Goal: Information Seeking & Learning: Learn about a topic

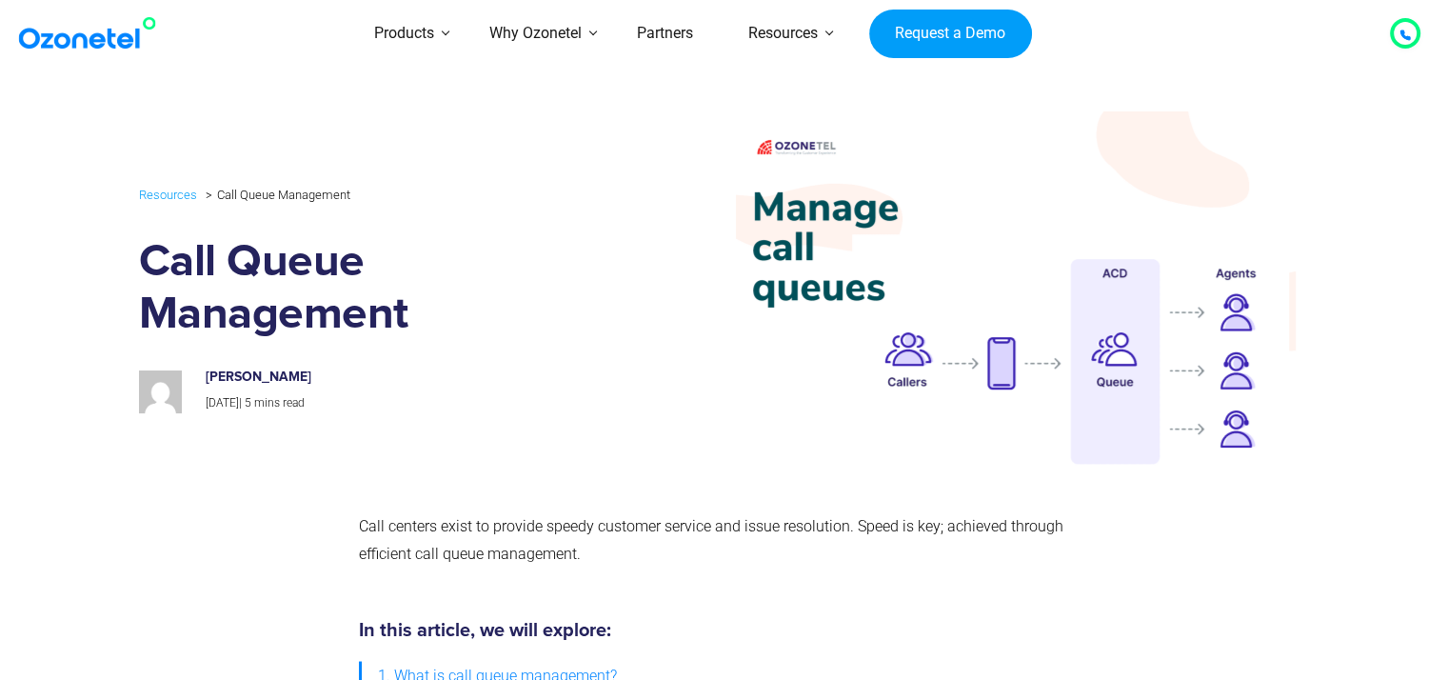
click at [1390, 29] on div at bounding box center [1405, 33] width 30 height 30
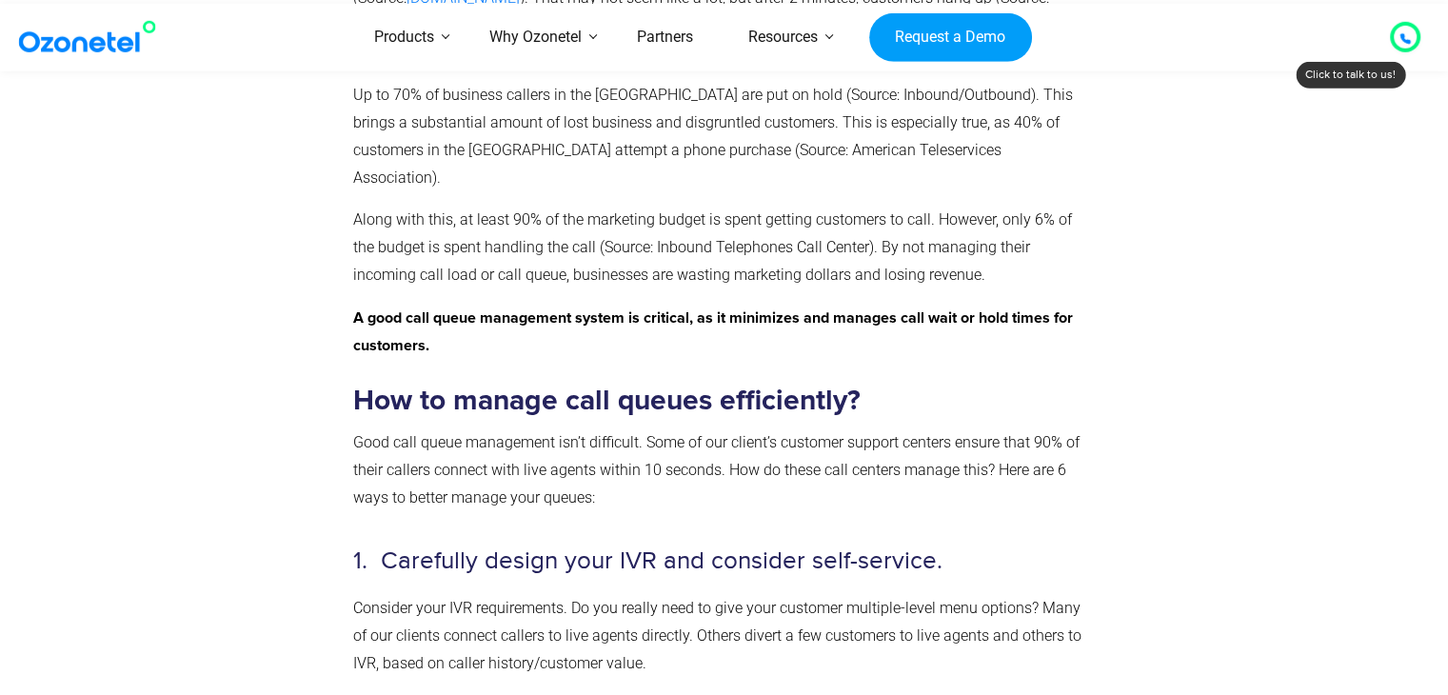
scroll to position [1238, 0]
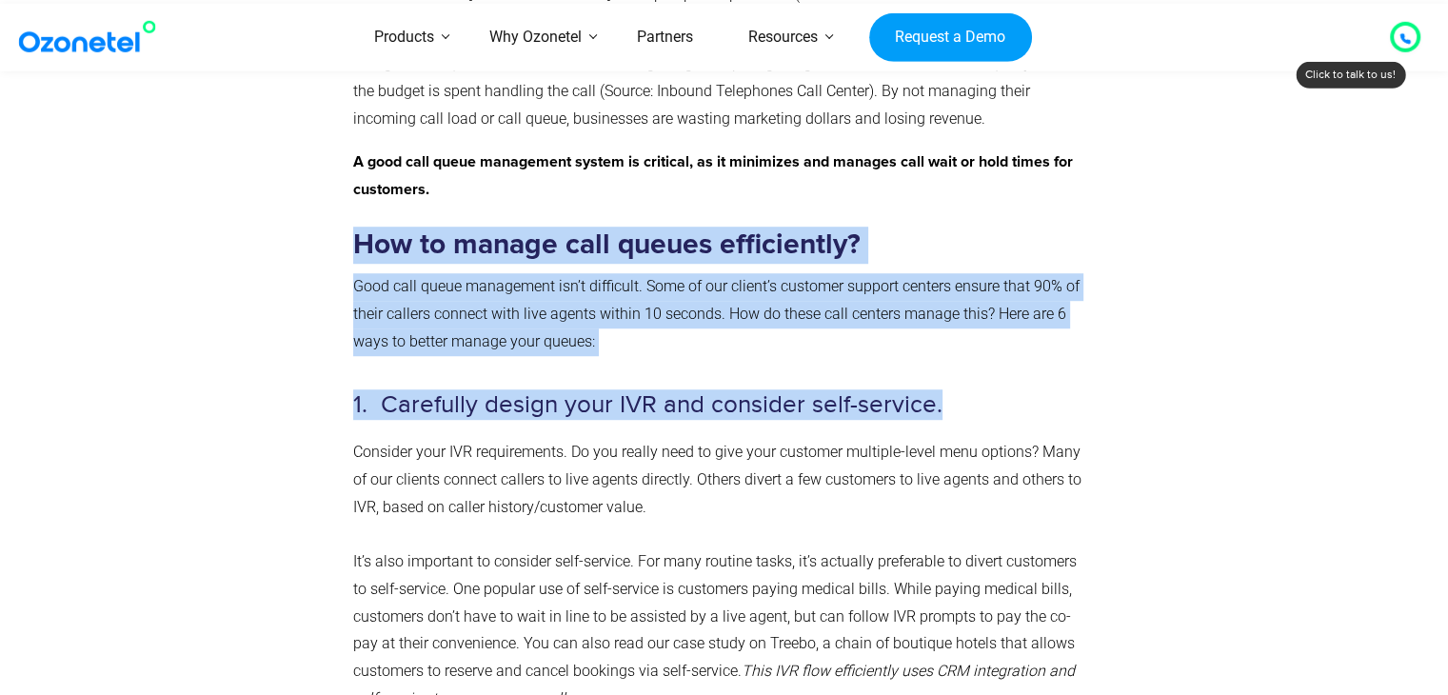
drag, startPoint x: 355, startPoint y: 225, endPoint x: 932, endPoint y: 384, distance: 598.5
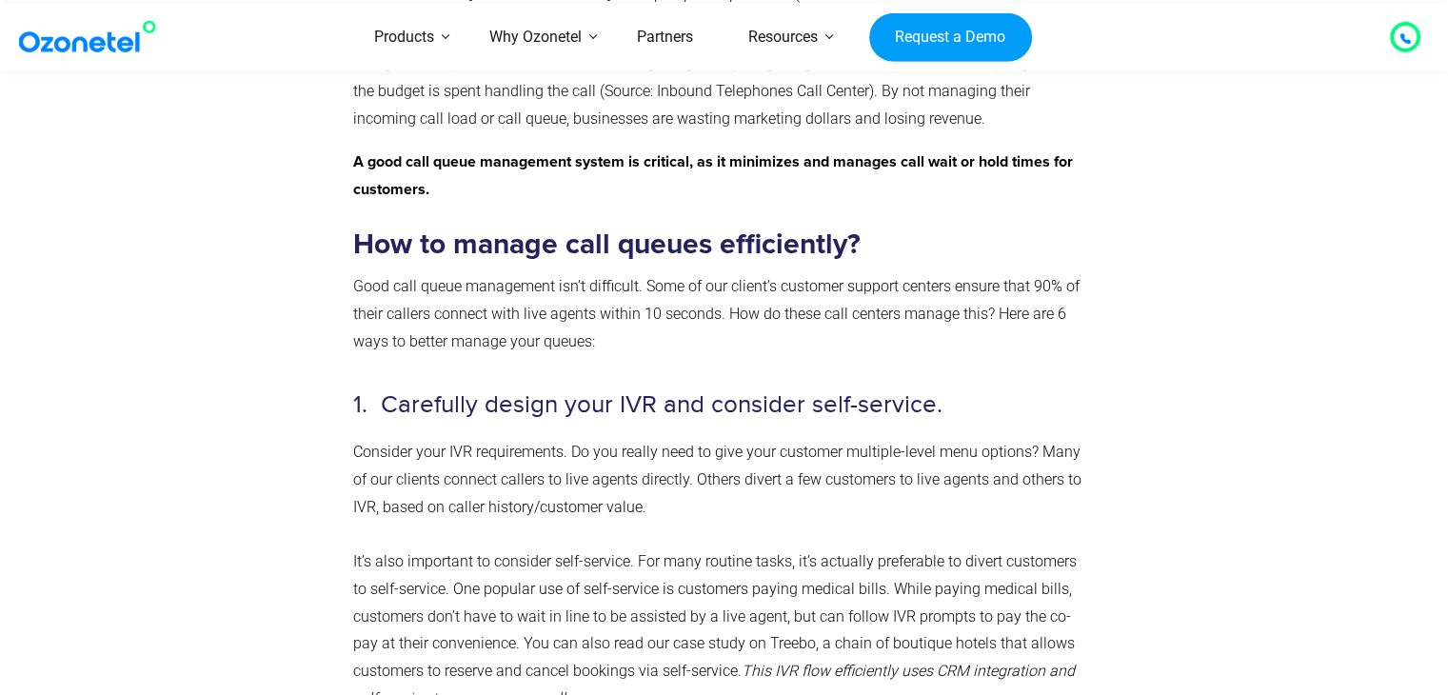
click at [1400, 47] on div at bounding box center [1405, 37] width 11 height 23
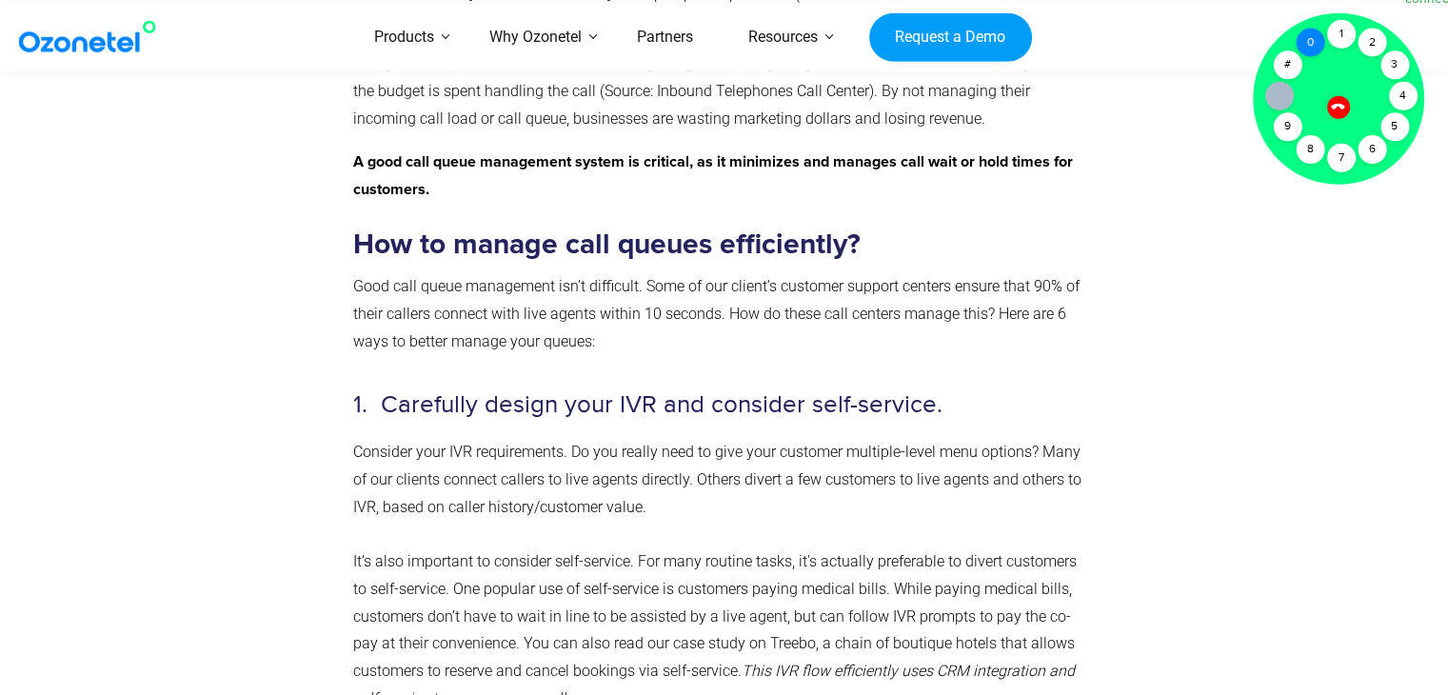
click at [1304, 45] on div "0" at bounding box center [1310, 43] width 29 height 29
click at [1341, 39] on div "1" at bounding box center [1341, 34] width 29 height 29
click at [1337, 39] on div "1" at bounding box center [1341, 34] width 29 height 29
click at [1342, 37] on div "1" at bounding box center [1341, 34] width 29 height 29
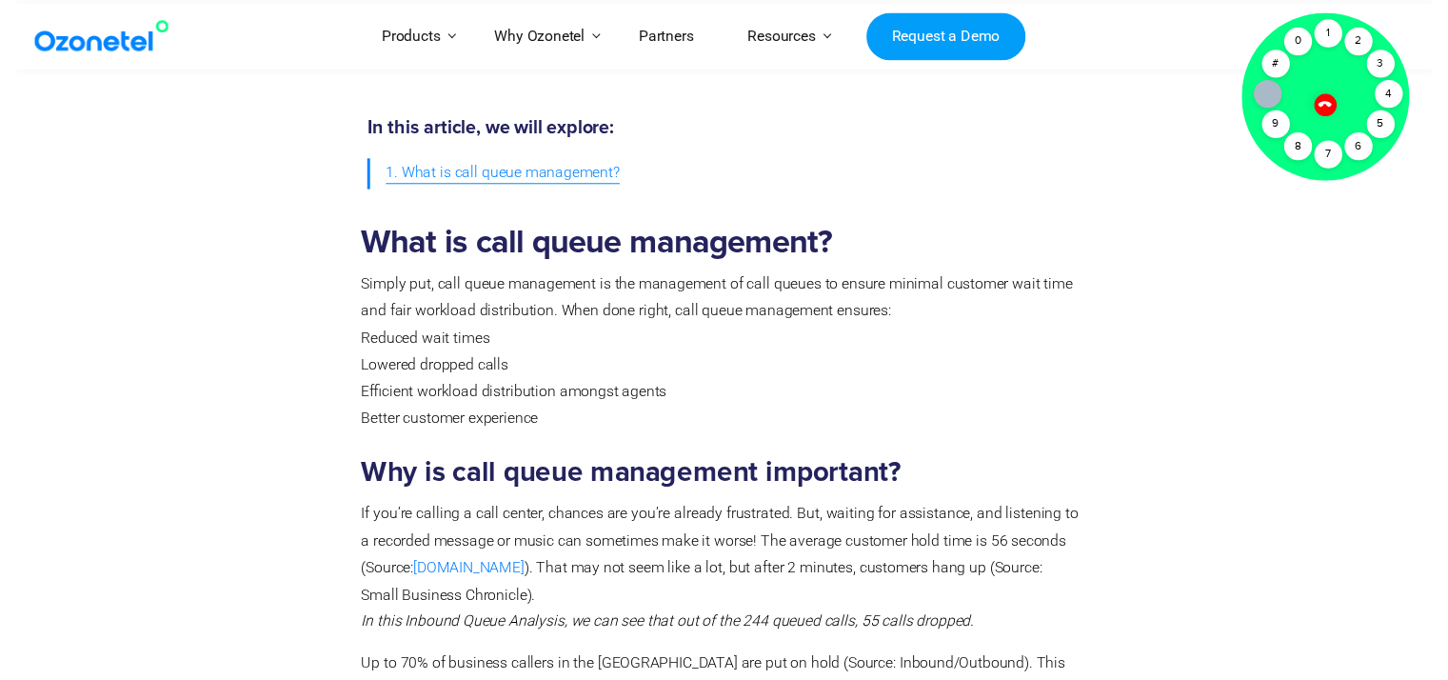
scroll to position [0, 0]
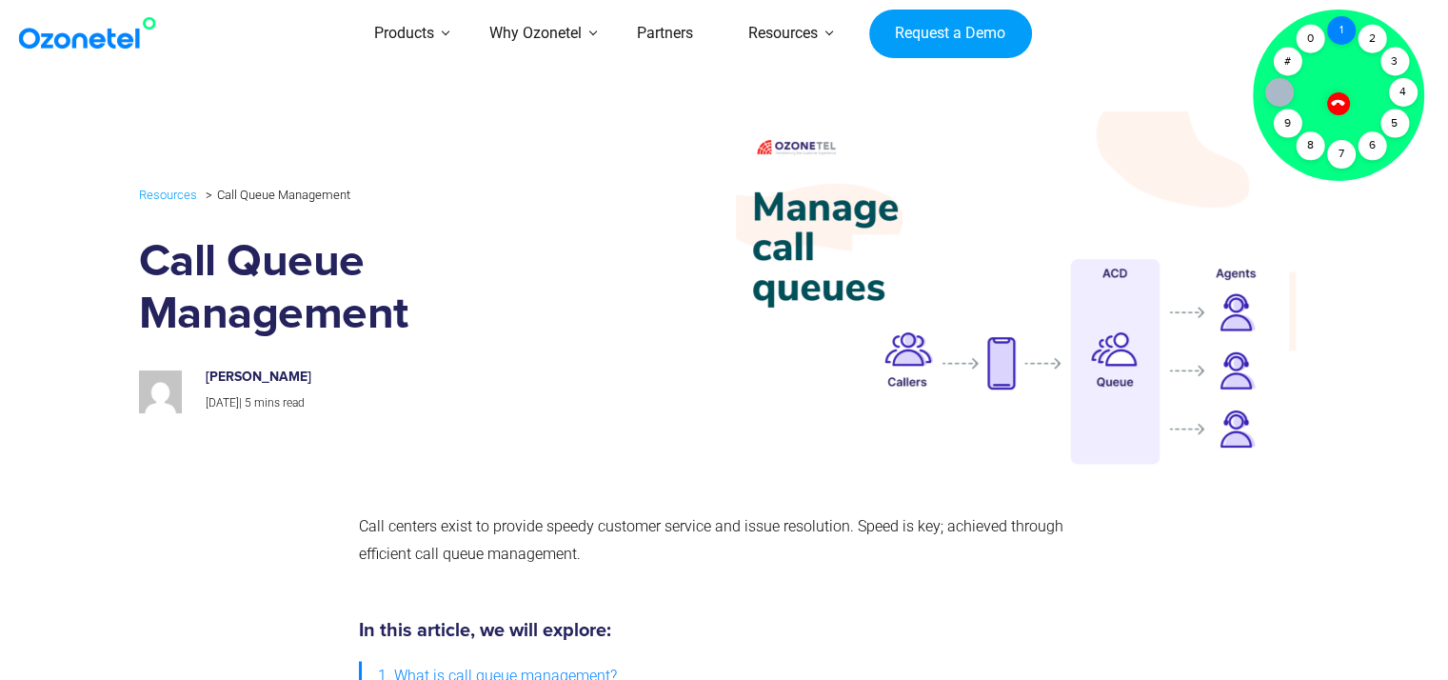
click at [1340, 35] on div "1" at bounding box center [1341, 30] width 29 height 29
click at [1364, 42] on div "2" at bounding box center [1372, 39] width 29 height 29
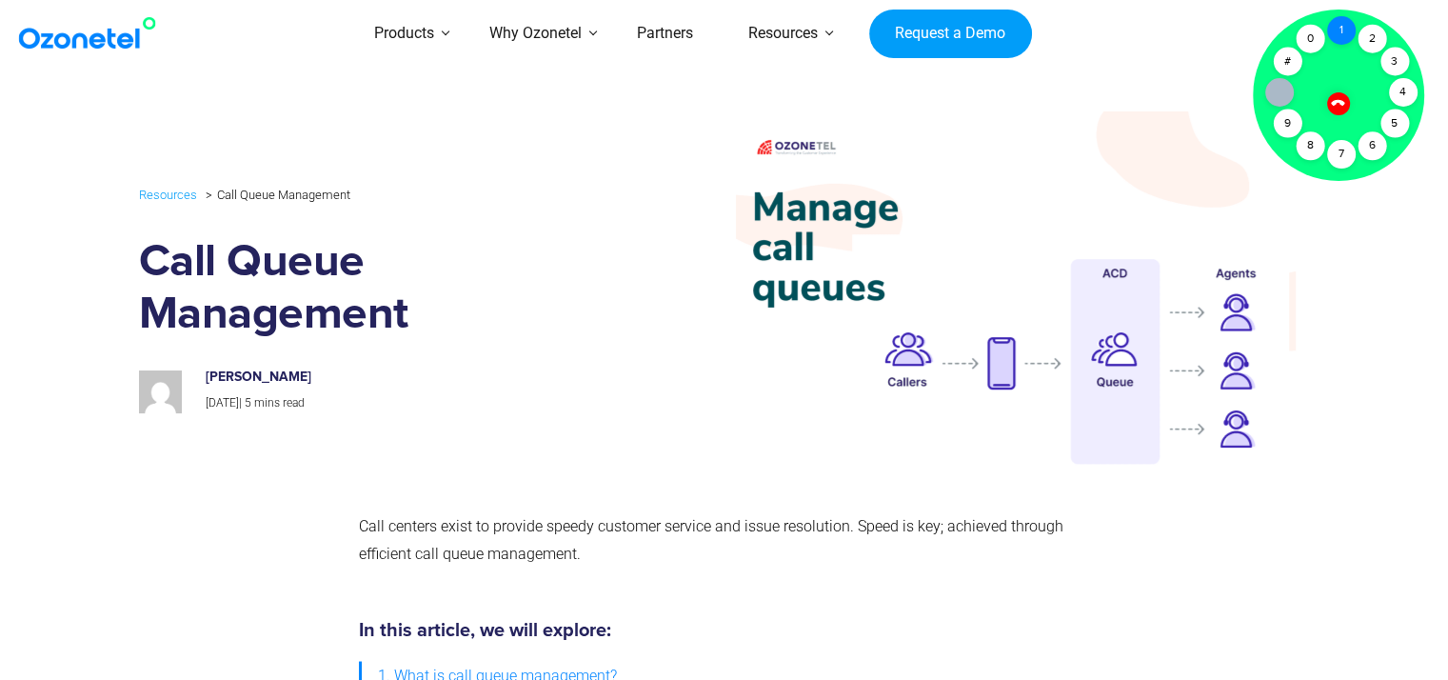
click at [1342, 35] on div "1" at bounding box center [1341, 30] width 29 height 29
click at [1312, 50] on div "0" at bounding box center [1310, 39] width 29 height 29
click at [1338, 108] on icon at bounding box center [1338, 103] width 16 height 16
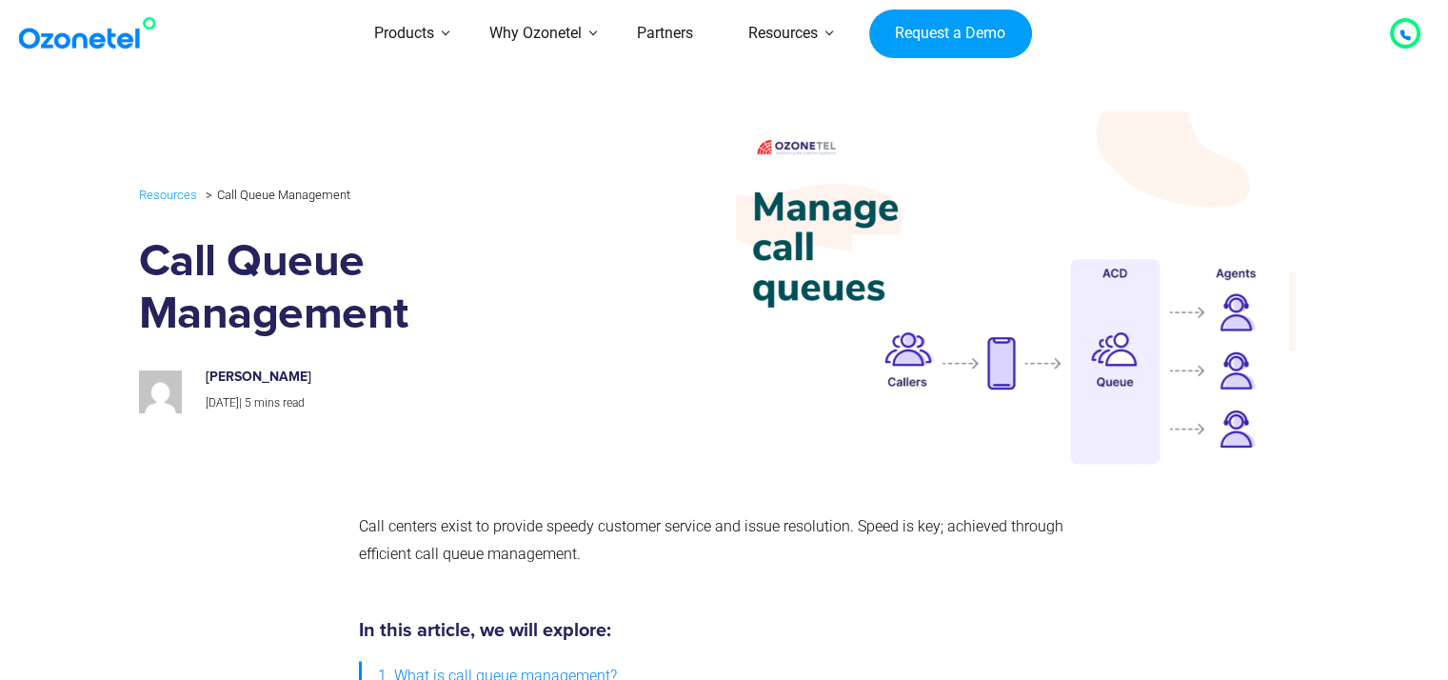
click at [1405, 33] on div "Click to talk to us! Call ended 1 2 3 4 5 6 7 8 9 # 0" at bounding box center [1405, 33] width 0 height 0
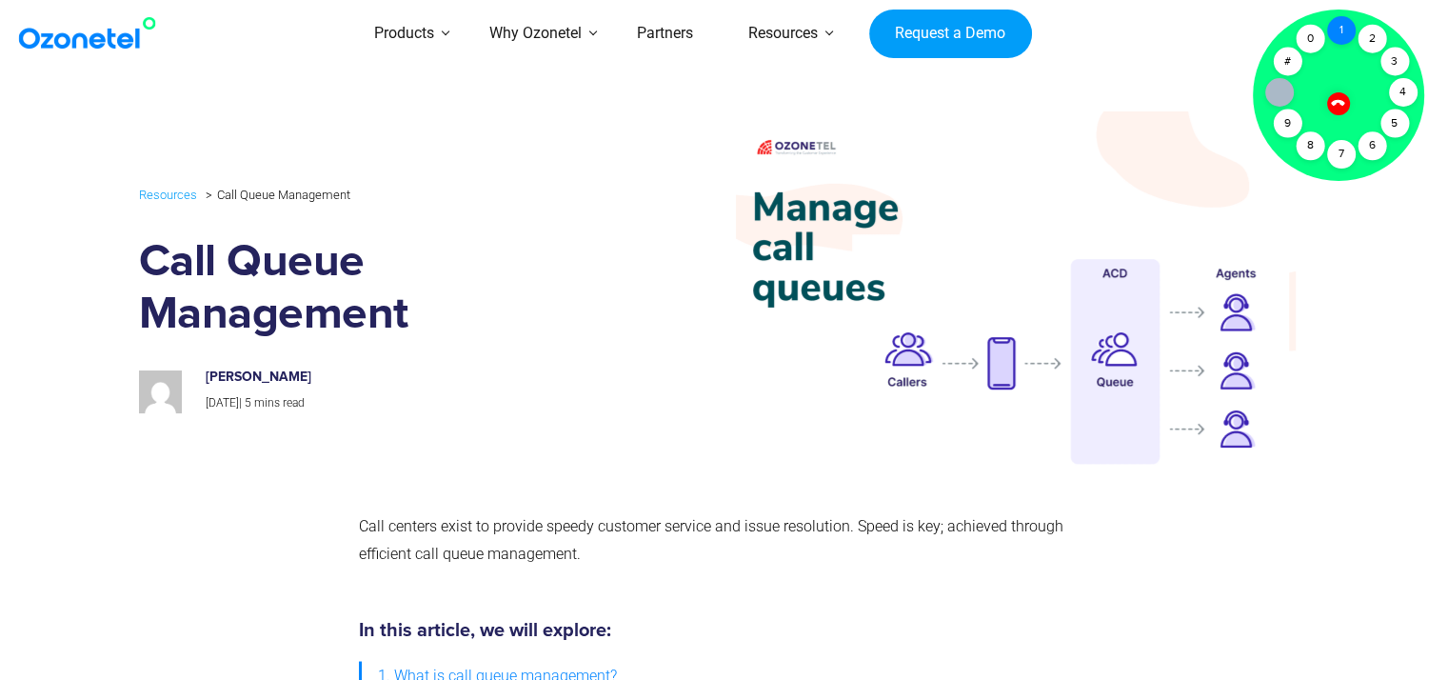
click at [1336, 34] on div "1" at bounding box center [1341, 30] width 29 height 29
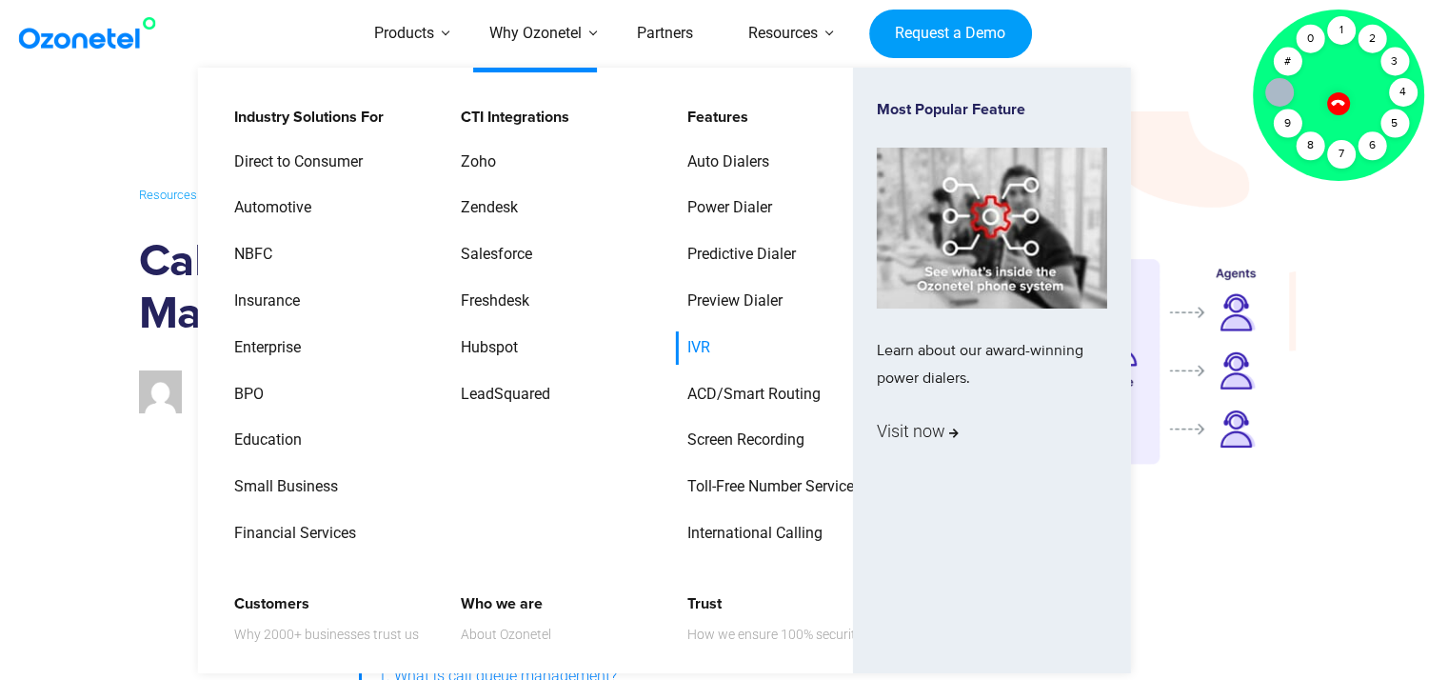
click at [704, 351] on link "IVR" at bounding box center [694, 347] width 38 height 33
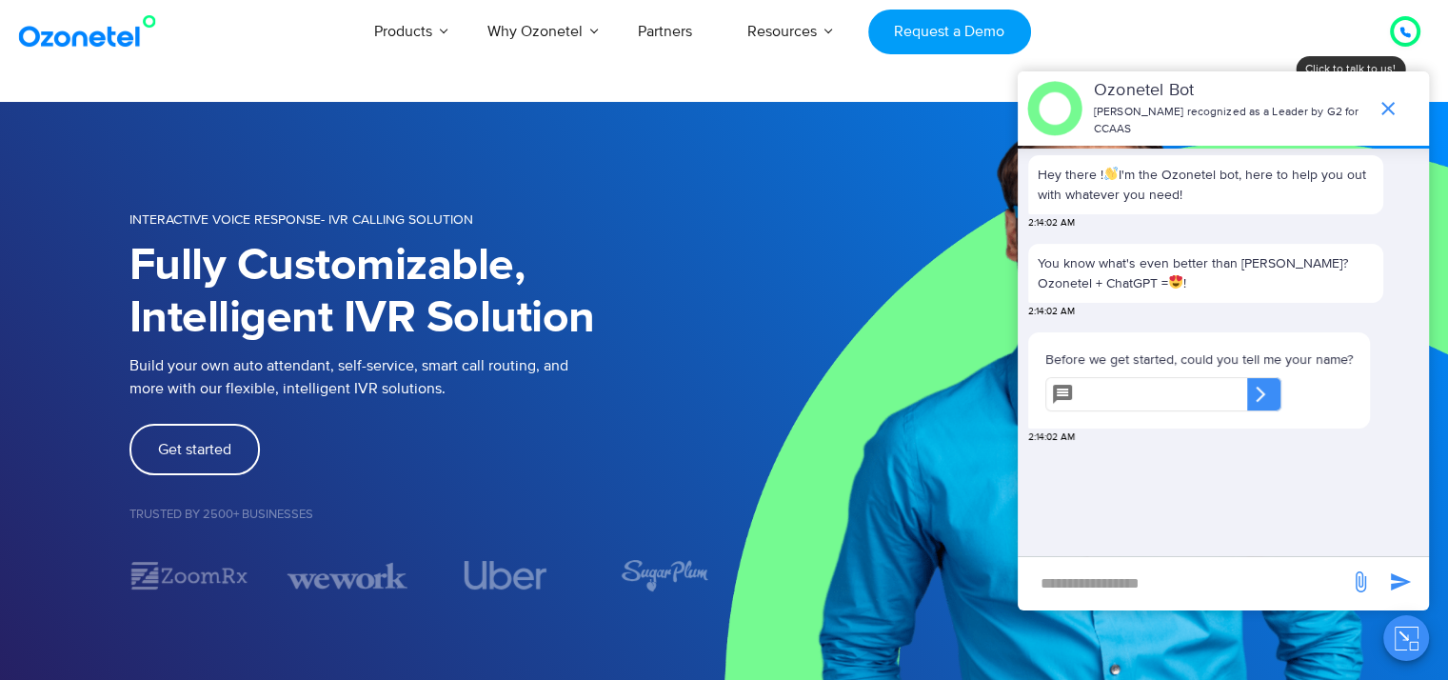
click at [1407, 39] on div at bounding box center [1405, 31] width 11 height 23
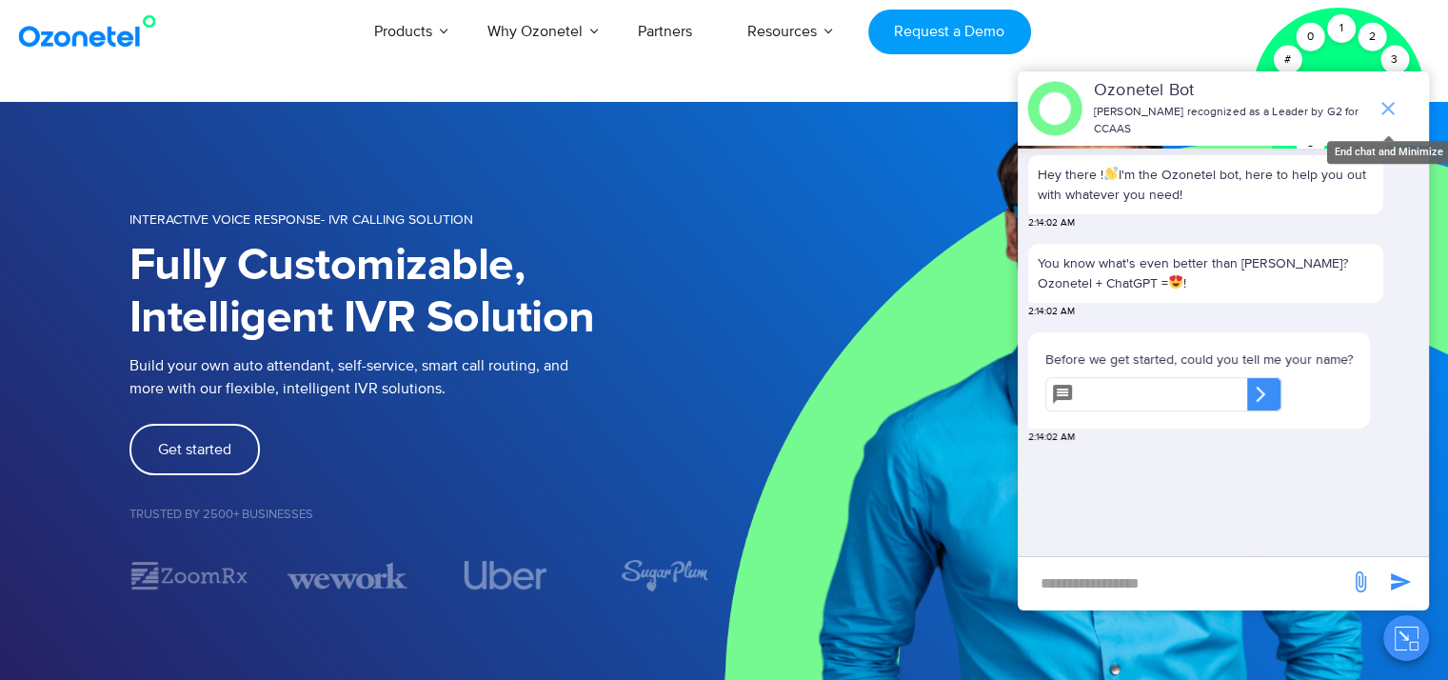
click at [1384, 100] on icon "end chat or minimize" at bounding box center [1388, 108] width 23 height 23
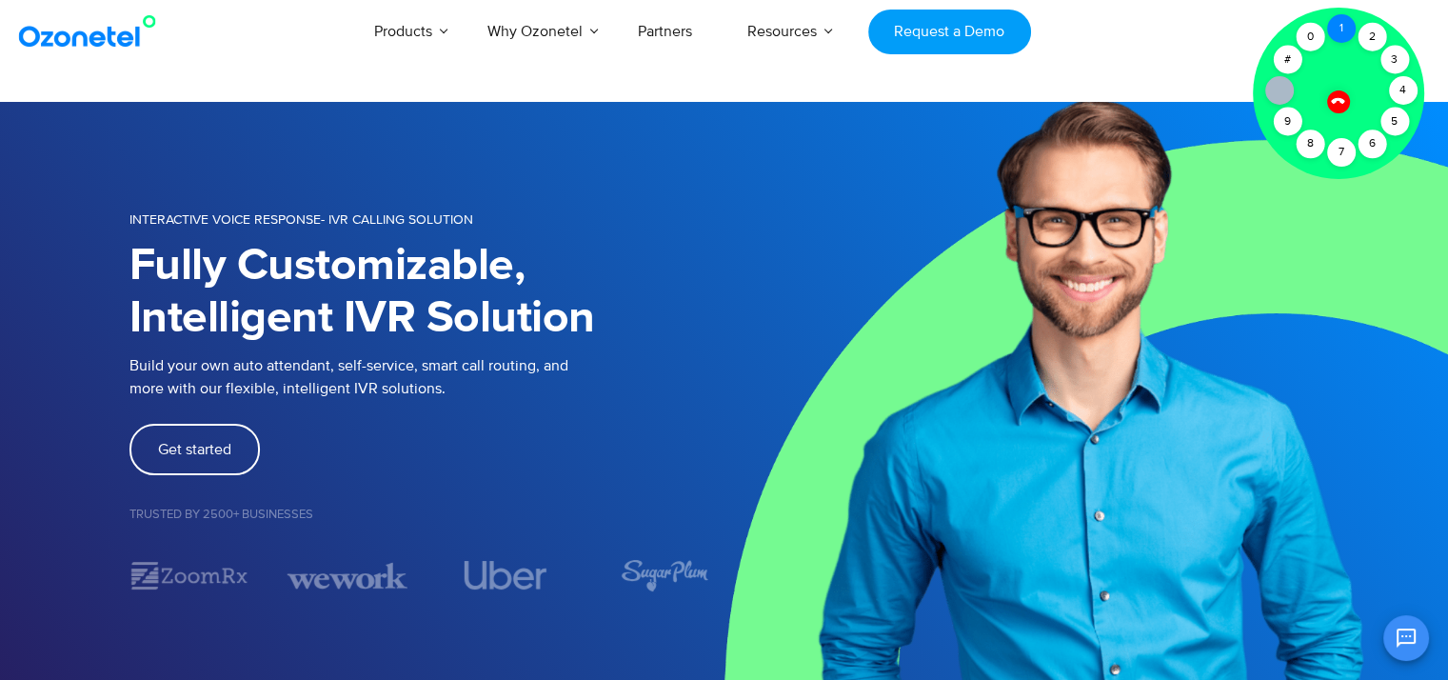
click at [1341, 32] on div "1" at bounding box center [1341, 28] width 29 height 29
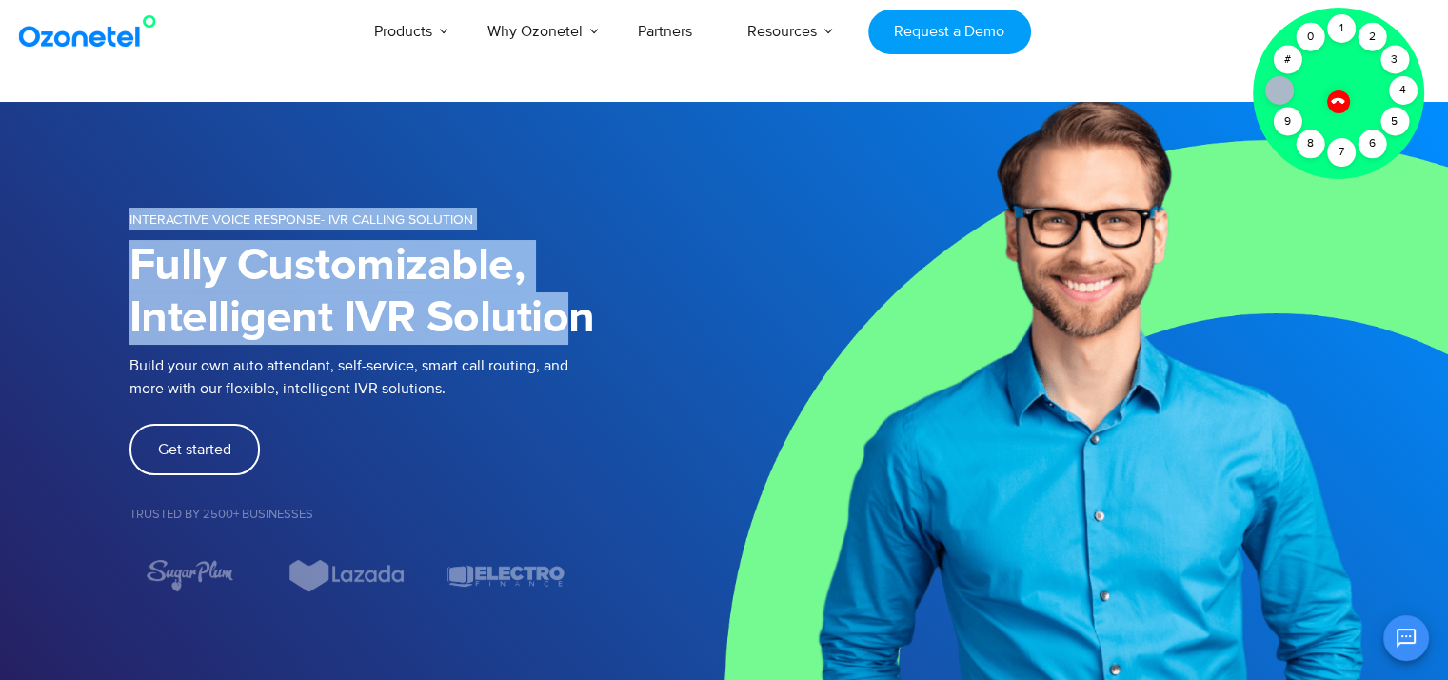
drag, startPoint x: 577, startPoint y: 317, endPoint x: 129, endPoint y: 226, distance: 457.7
click at [129, 226] on div "INTERACTIVE VOICE RESPONSE- IVR Calling Solution Fully Customizable, Intelligen…" at bounding box center [426, 400] width 595 height 385
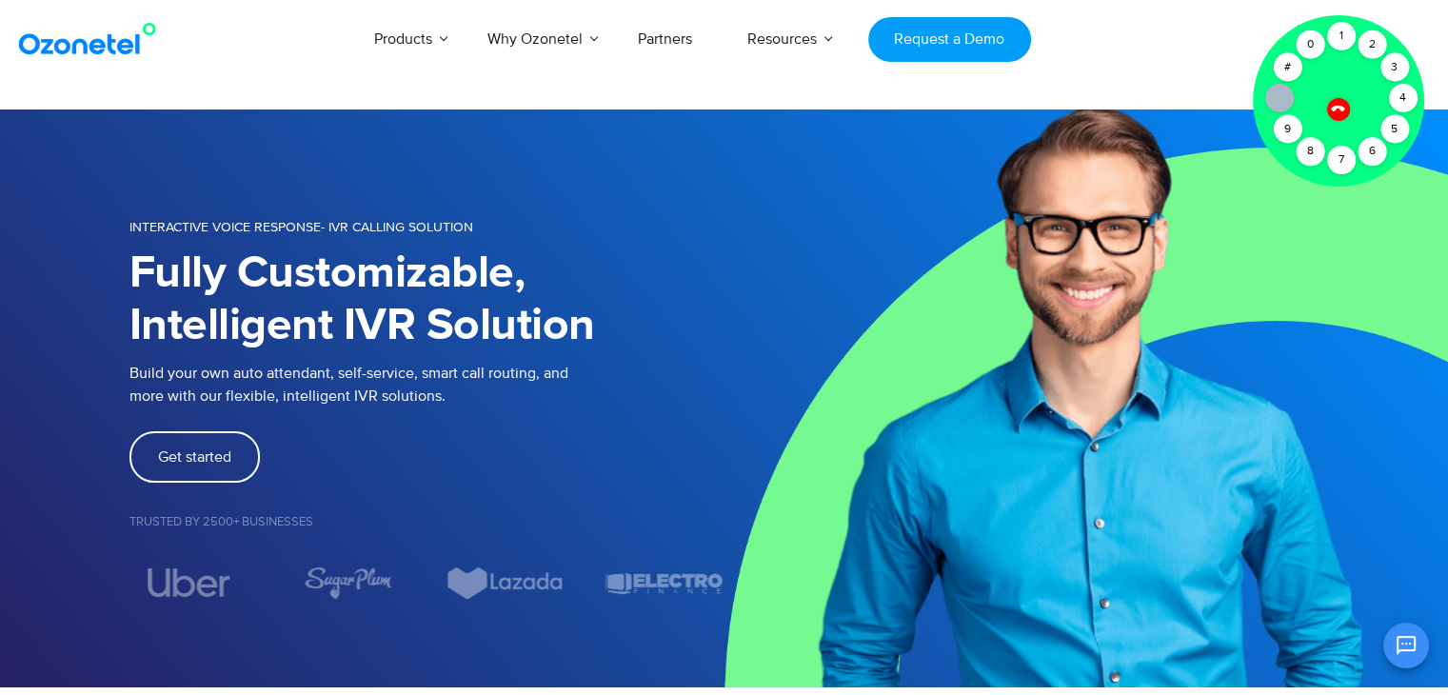
scroll to position [7058, 0]
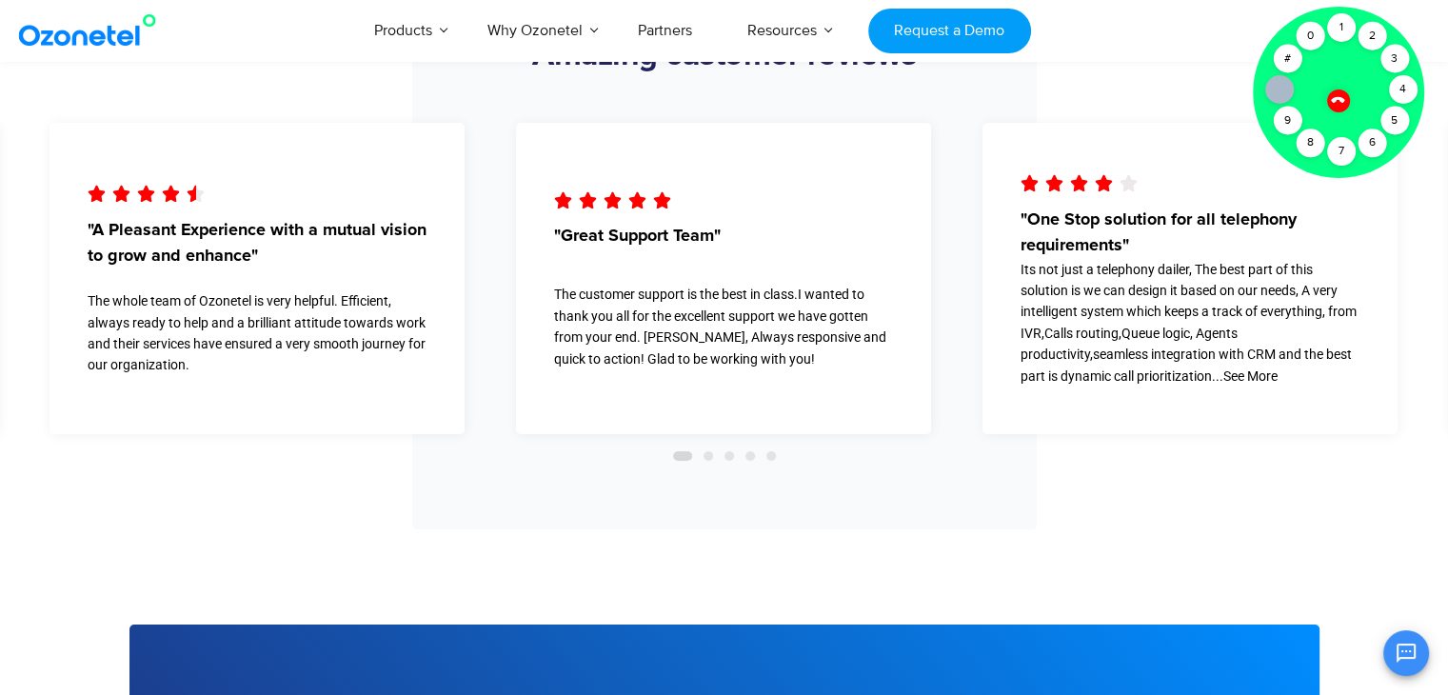
click at [1338, 103] on icon at bounding box center [1338, 99] width 16 height 16
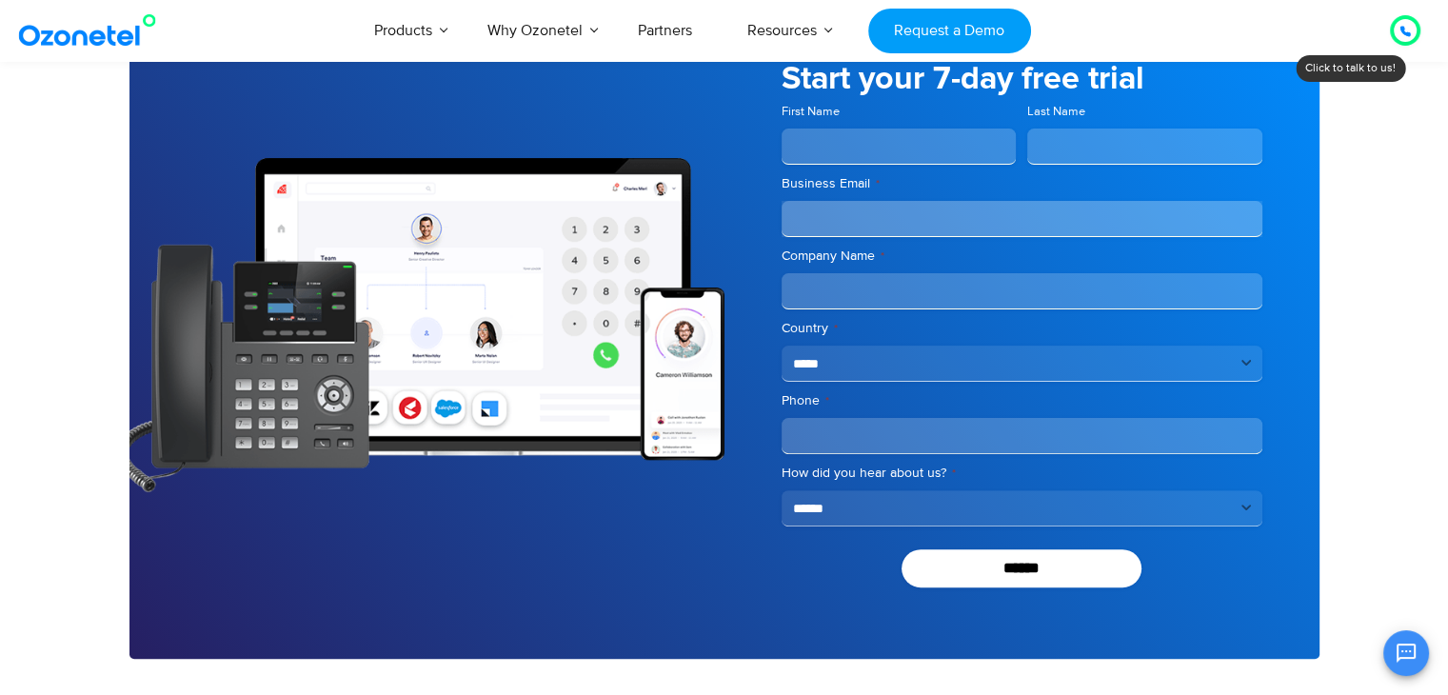
scroll to position [7724, 0]
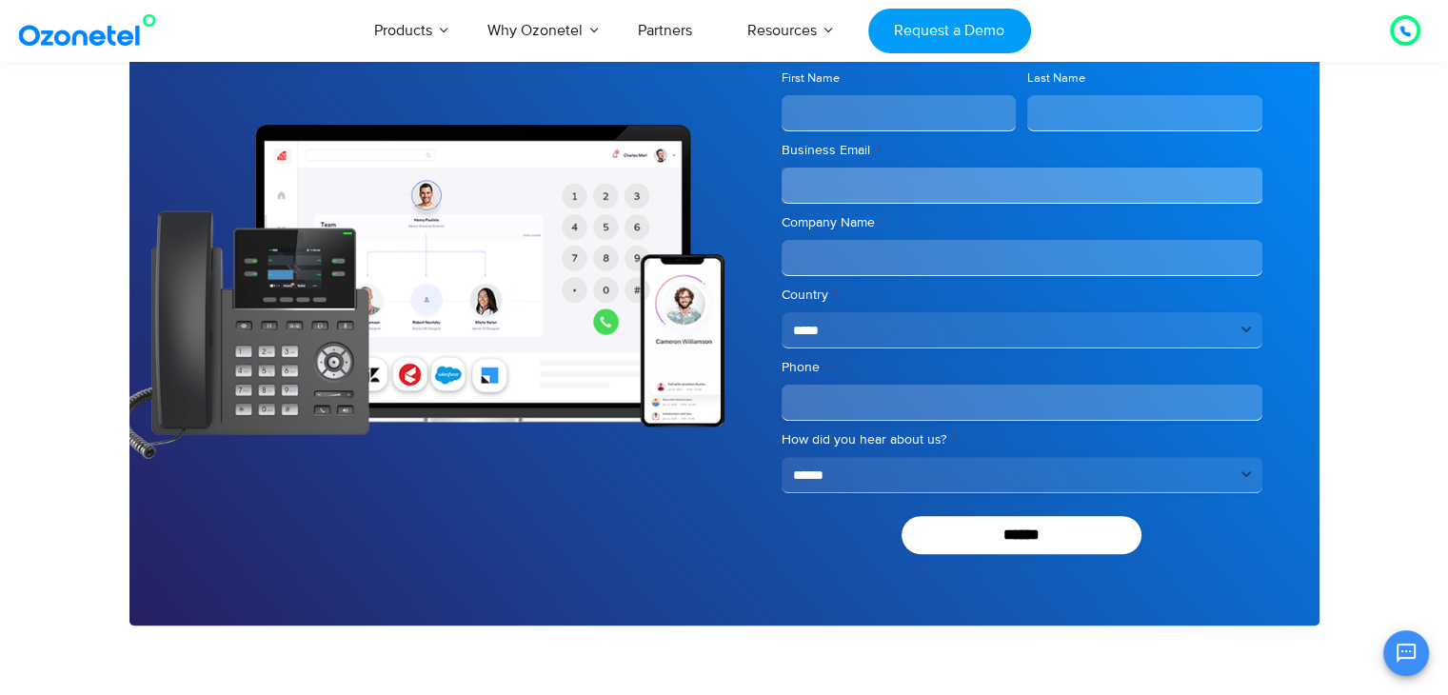
click at [815, 332] on select "**********" at bounding box center [1022, 330] width 481 height 36
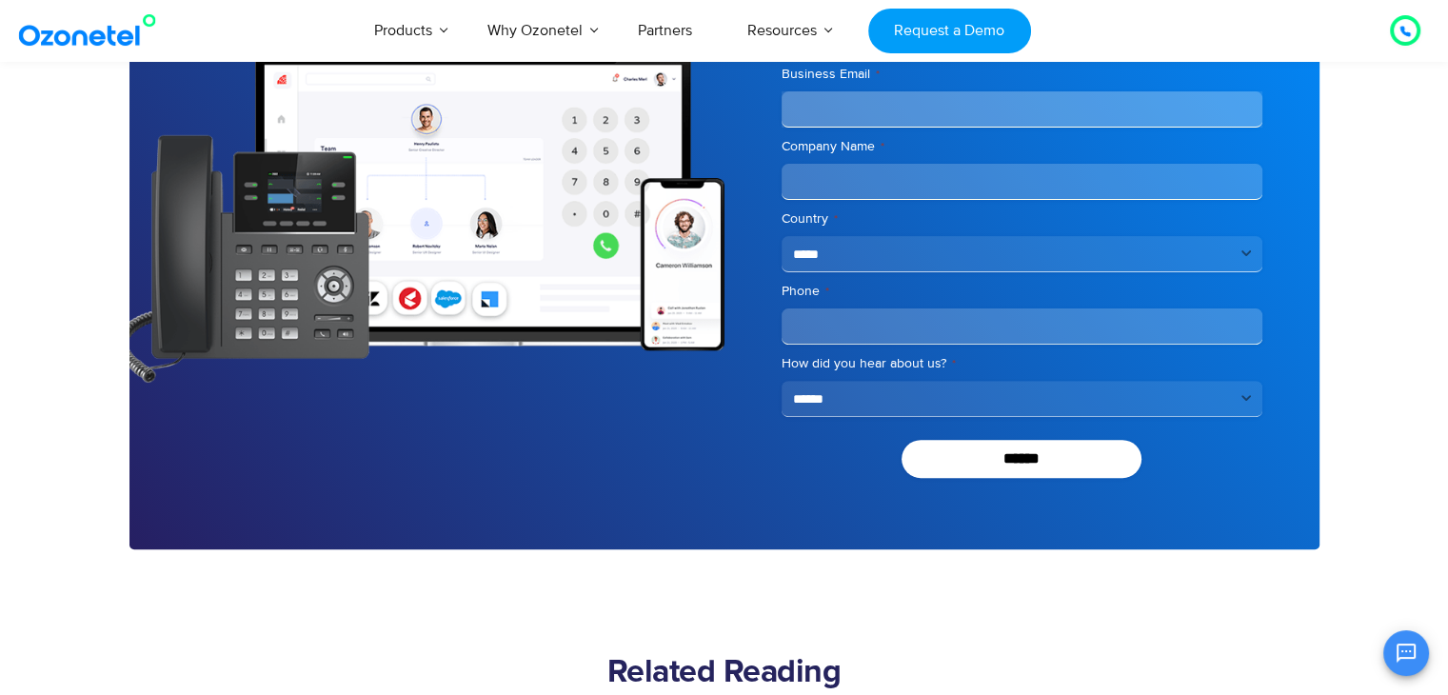
scroll to position [7567, 0]
